Goal: Information Seeking & Learning: Learn about a topic

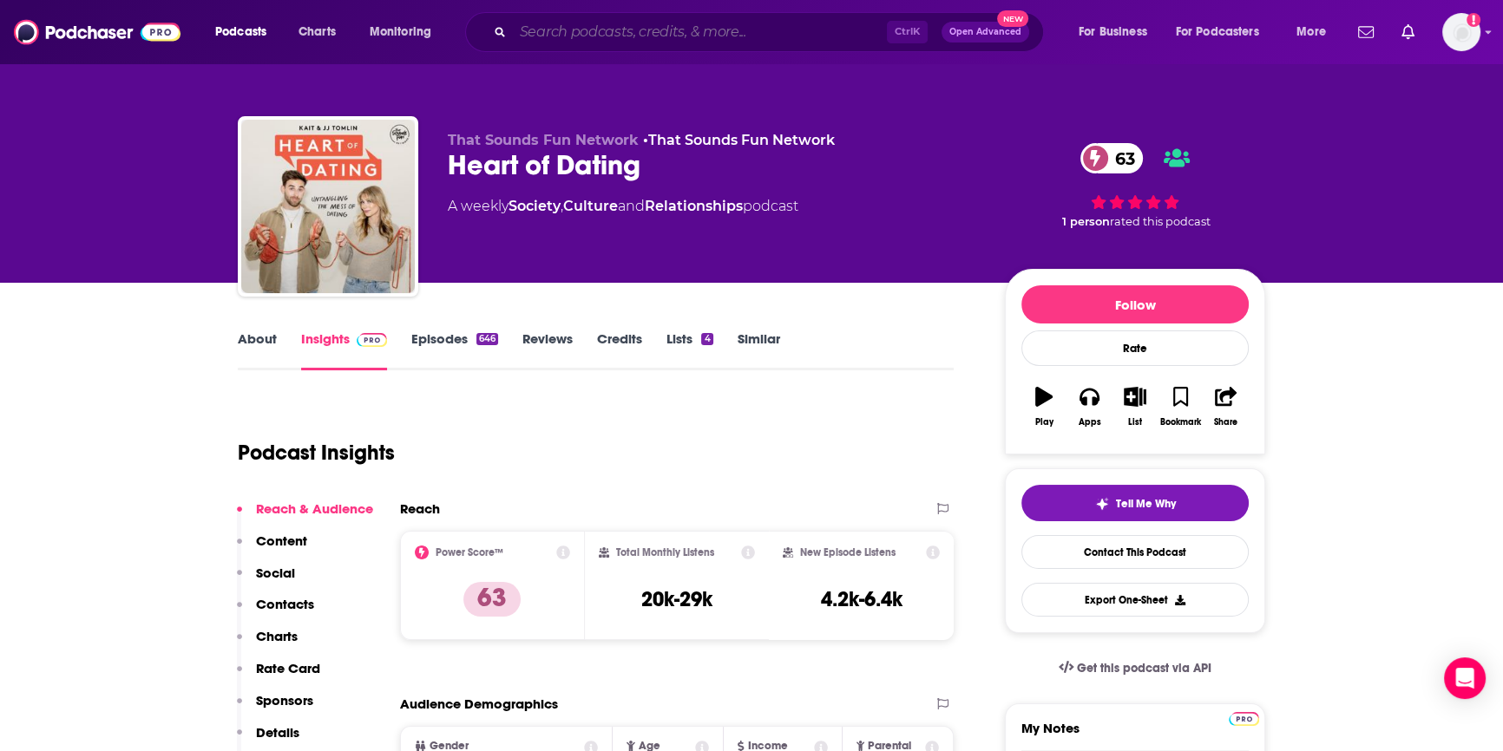
click at [565, 36] on input "Search podcasts, credits, & more..." at bounding box center [700, 32] width 374 height 28
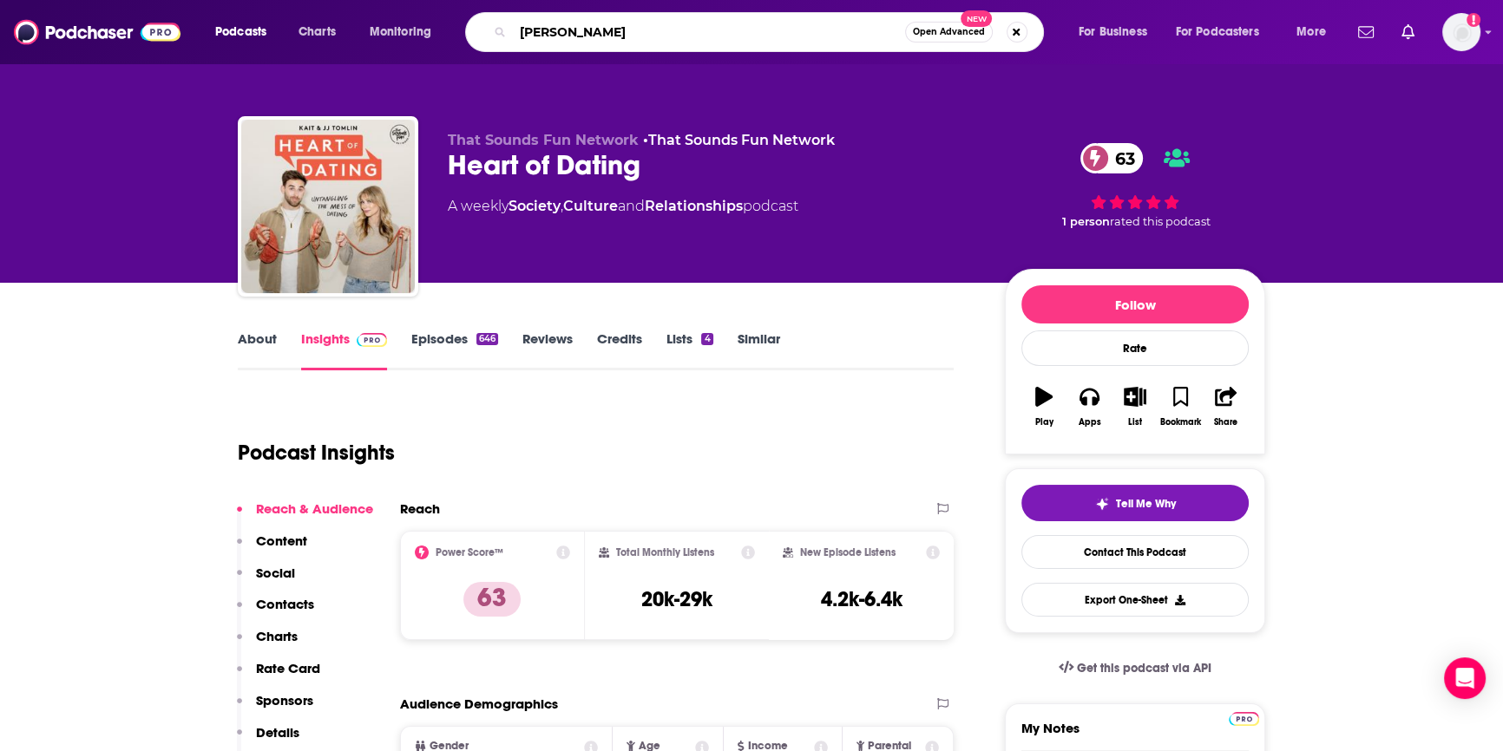
type input "[PERSON_NAME]"
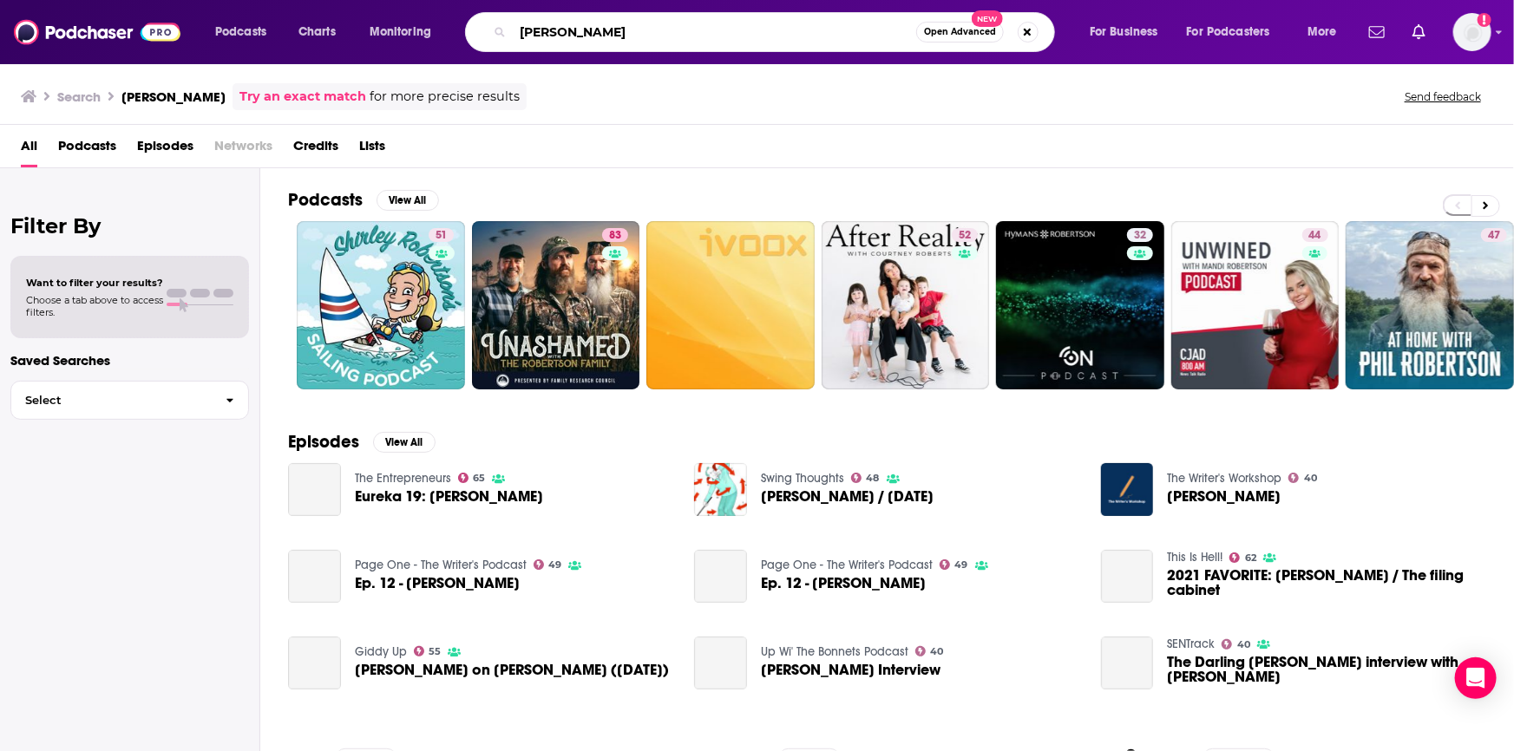
click at [657, 26] on input "[PERSON_NAME]" at bounding box center [715, 32] width 404 height 28
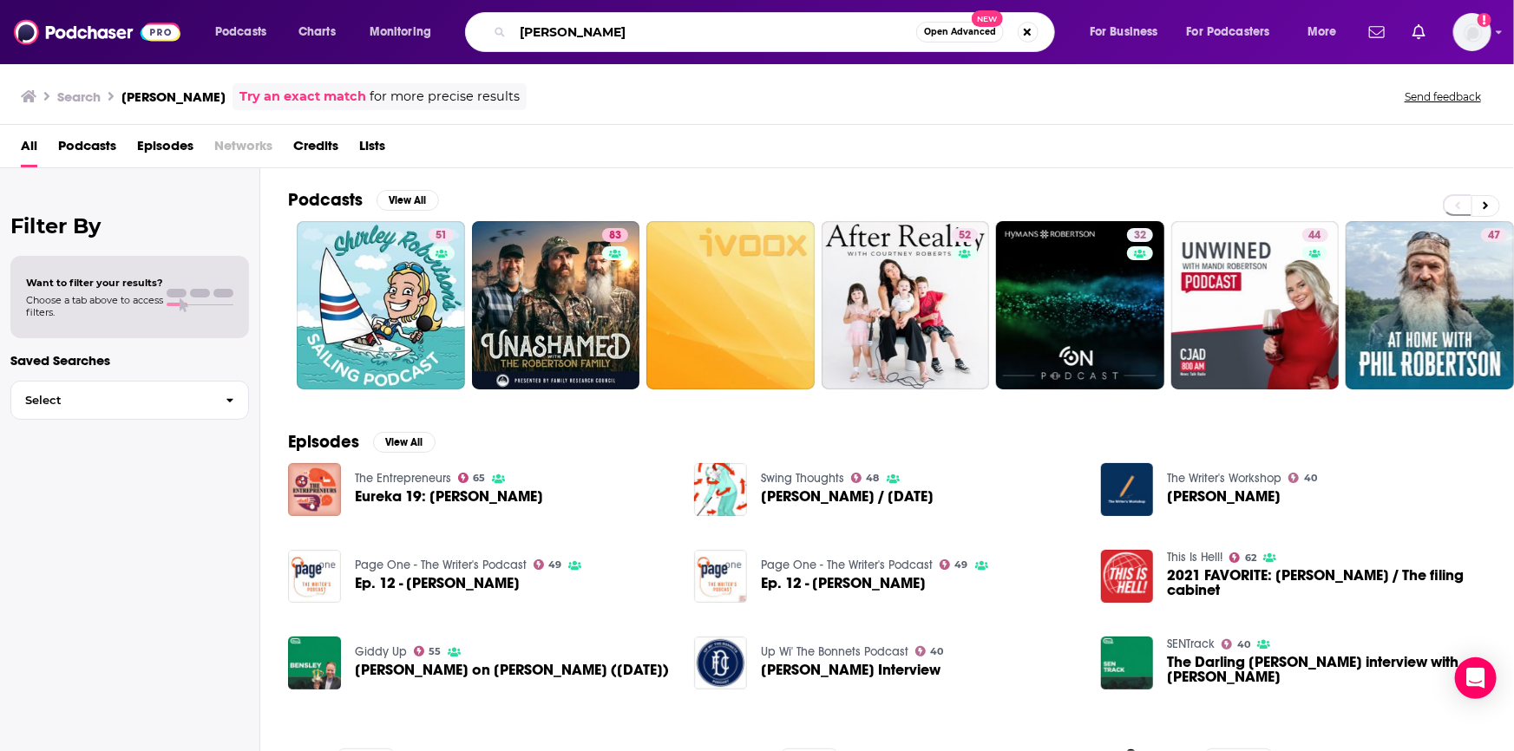
type input "[PERSON_NAME]"
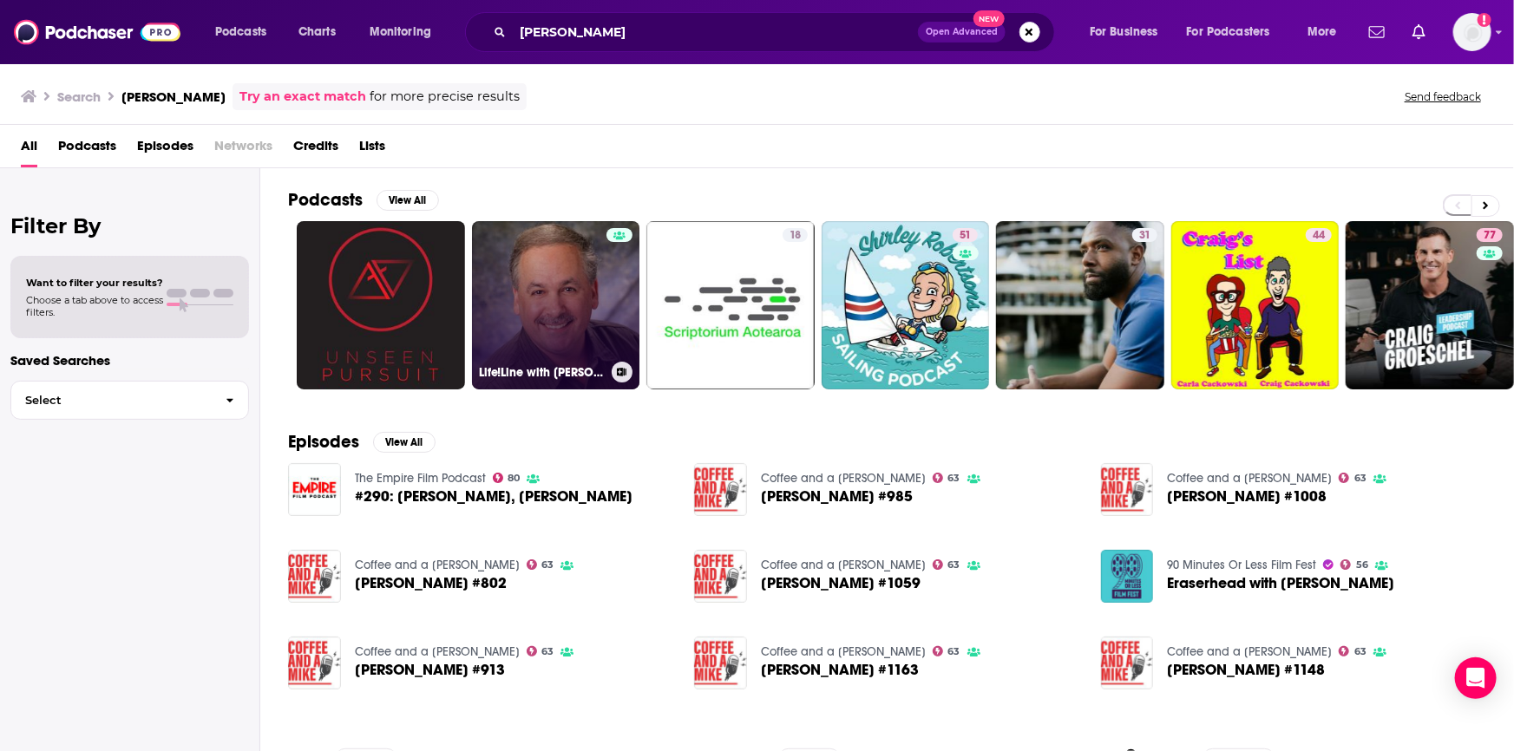
click at [524, 371] on h3 "Life!Line with [PERSON_NAME]" at bounding box center [542, 372] width 126 height 15
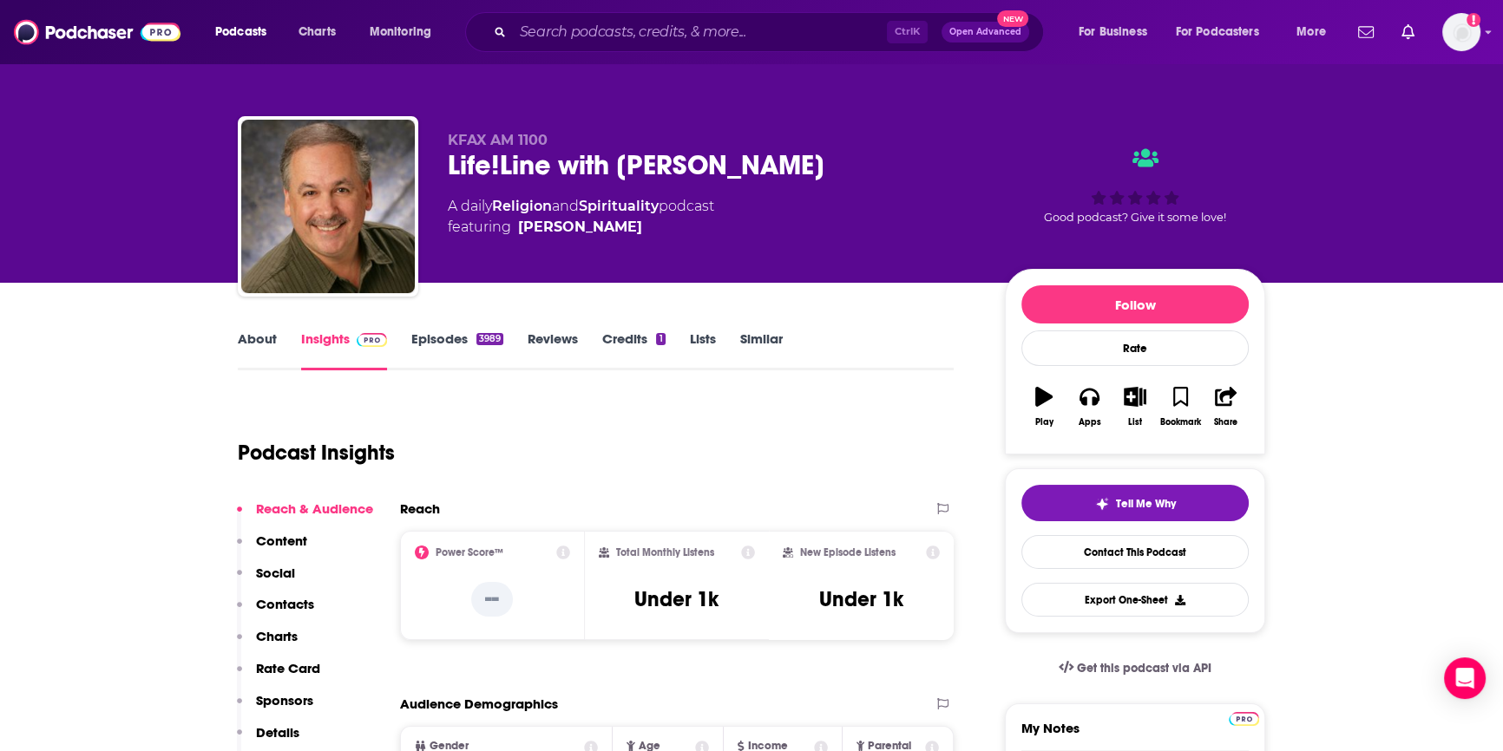
click at [448, 338] on link "Episodes 3989" at bounding box center [457, 351] width 92 height 40
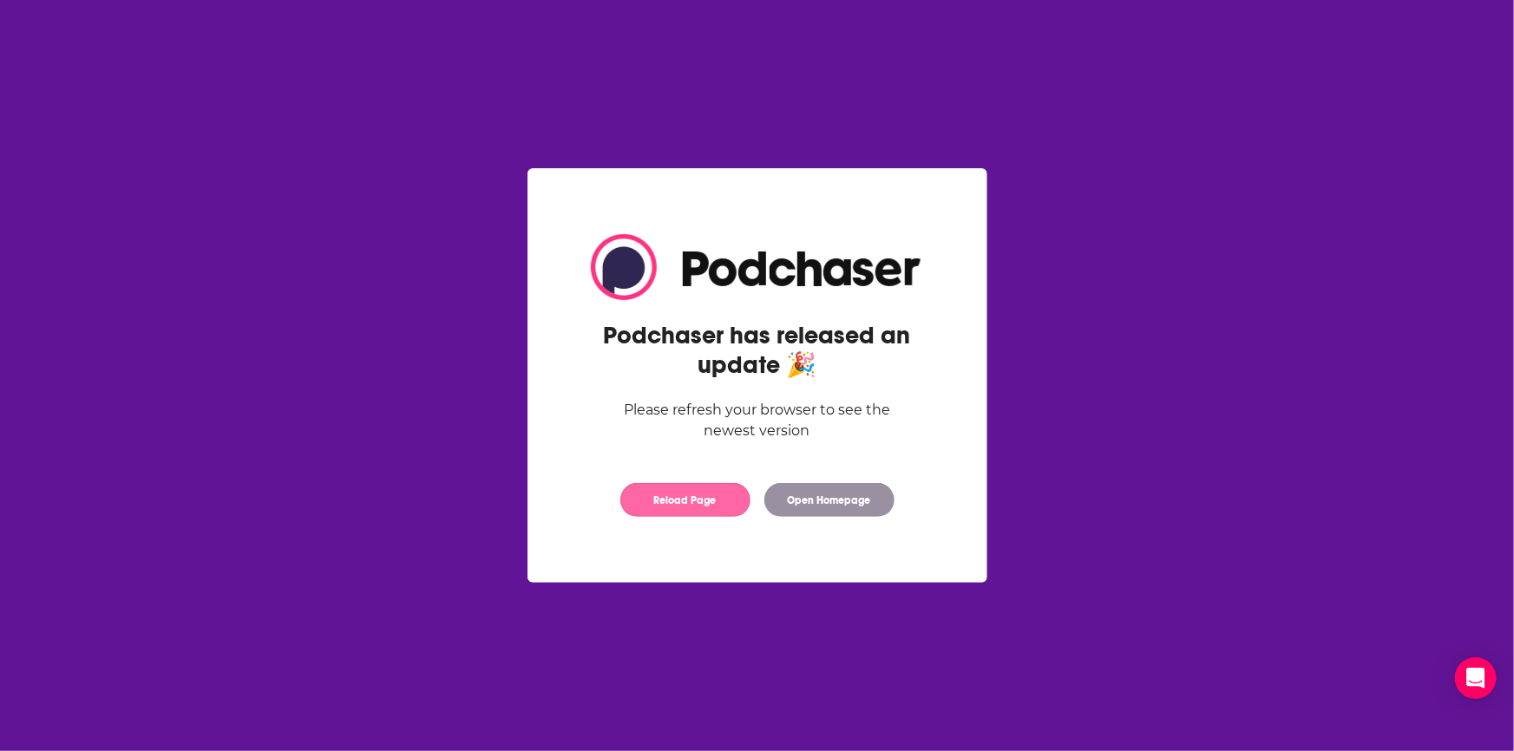
click at [698, 500] on button "Reload Page" at bounding box center [685, 500] width 130 height 34
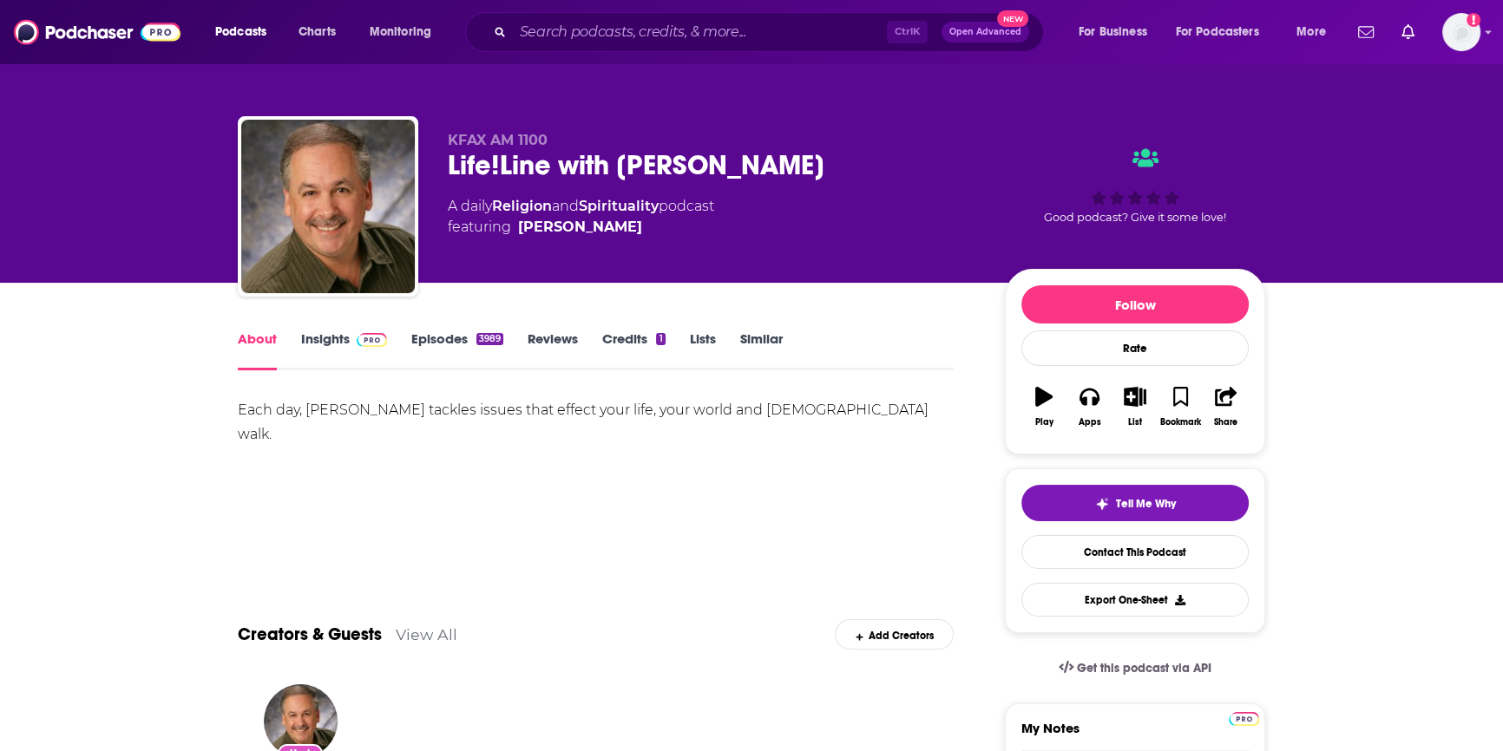
click at [327, 339] on link "Insights" at bounding box center [344, 351] width 86 height 40
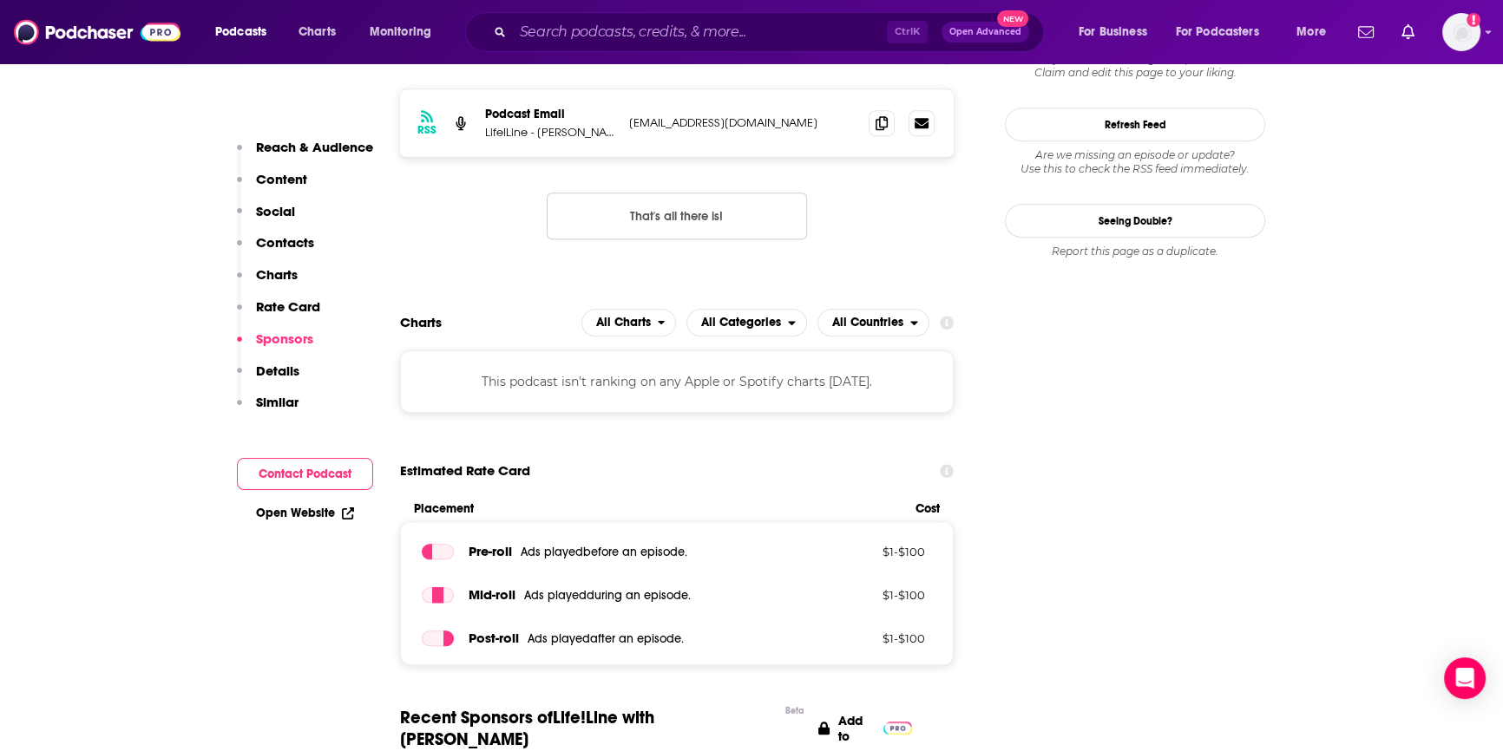
scroll to position [1657, 0]
click at [293, 515] on link "Open Website" at bounding box center [305, 513] width 98 height 15
